Goal: Book appointment/travel/reservation

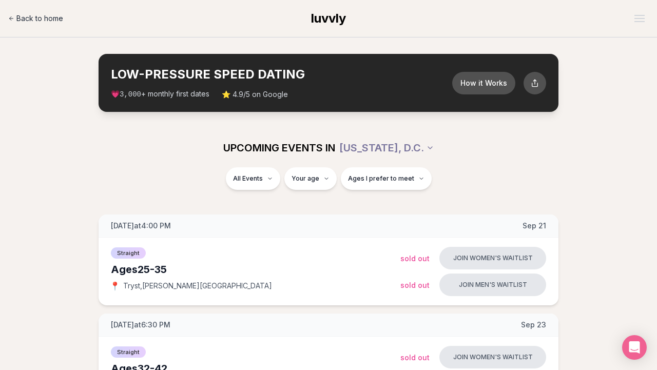
click at [30, 13] on link "Back to home" at bounding box center [35, 18] width 55 height 21
